Goal: Information Seeking & Learning: Learn about a topic

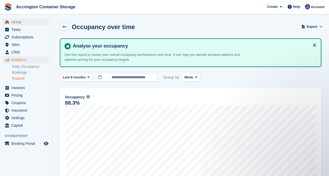
click at [20, 21] on span "Home" at bounding box center [26, 21] width 31 height 7
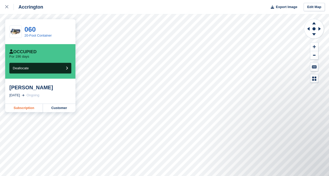
click at [14, 107] on link "Subscription" at bounding box center [24, 108] width 38 height 8
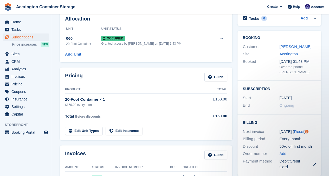
scroll to position [23, 0]
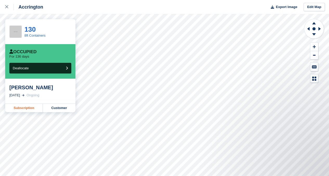
click at [31, 105] on link "Subscription" at bounding box center [24, 108] width 38 height 8
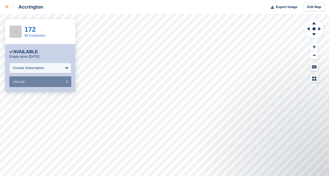
click at [5, 9] on div at bounding box center [9, 7] width 9 height 6
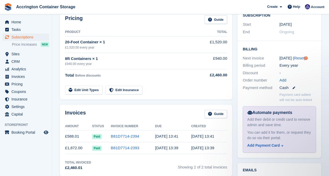
scroll to position [99, 0]
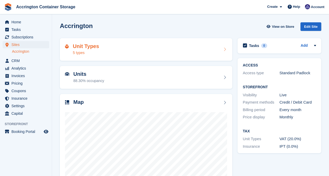
click at [108, 49] on div "Unit Types 5 types" at bounding box center [146, 49] width 162 height 12
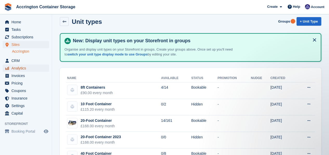
click at [24, 68] on span "Analytics" at bounding box center [26, 68] width 31 height 7
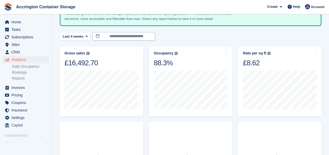
scroll to position [44, 0]
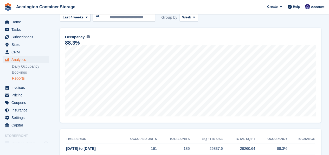
scroll to position [60, 0]
click at [75, 19] on span "Last 4 weeks" at bounding box center [73, 17] width 21 height 5
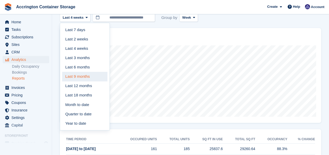
click at [87, 75] on link "Last 9 months" at bounding box center [84, 76] width 45 height 9
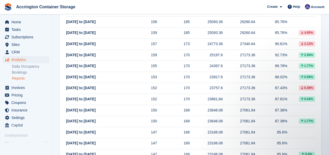
scroll to position [209, 0]
click at [12, 79] on link "Reports" at bounding box center [30, 78] width 37 height 5
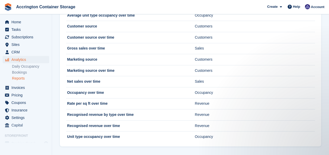
scroll to position [50, 0]
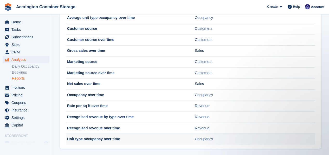
click at [122, 139] on td "Unit type occupancy over time" at bounding box center [130, 139] width 129 height 11
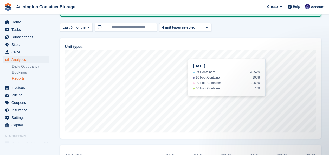
scroll to position [117, 0]
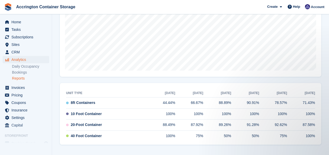
click at [22, 78] on link "Reports" at bounding box center [30, 78] width 37 height 5
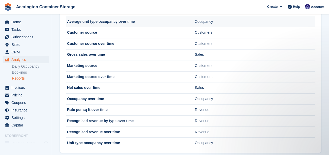
scroll to position [53, 0]
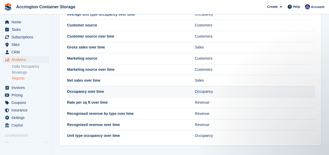
click at [87, 89] on td "Occupancy over time" at bounding box center [130, 91] width 129 height 11
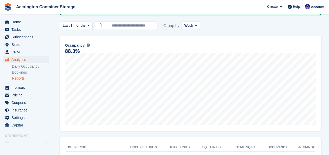
scroll to position [39, 0]
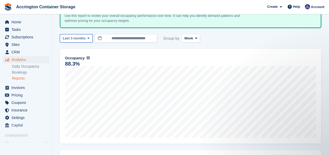
click at [70, 35] on button "Last 3 months" at bounding box center [76, 38] width 33 height 9
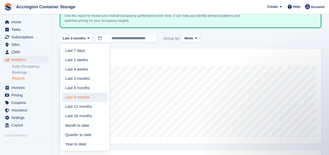
click at [80, 95] on link "Last 9 months" at bounding box center [84, 97] width 45 height 9
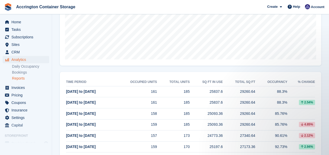
scroll to position [117, 0]
click at [32, 59] on span "Analytics" at bounding box center [26, 59] width 31 height 7
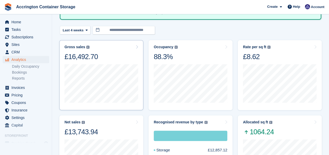
scroll to position [51, 0]
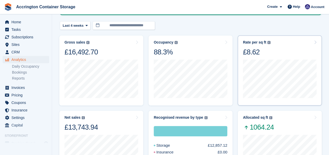
click at [261, 45] on div "Rate per sq ft Annualized storage revenue (after discounts, excluding tax) divi…" at bounding box center [257, 48] width 28 height 16
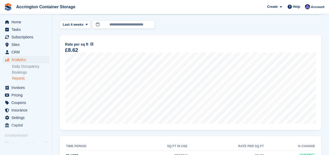
scroll to position [52, 0]
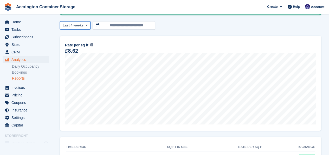
click at [65, 29] on button "Last 4 weeks" at bounding box center [75, 25] width 31 height 9
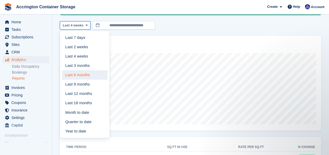
scroll to position [0, 0]
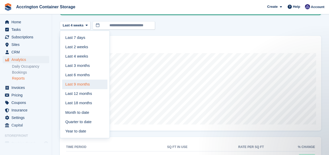
click at [87, 82] on link "Last 9 months" at bounding box center [84, 84] width 45 height 9
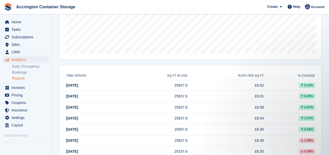
scroll to position [122, 0]
